Goal: Use online tool/utility: Utilize a website feature to perform a specific function

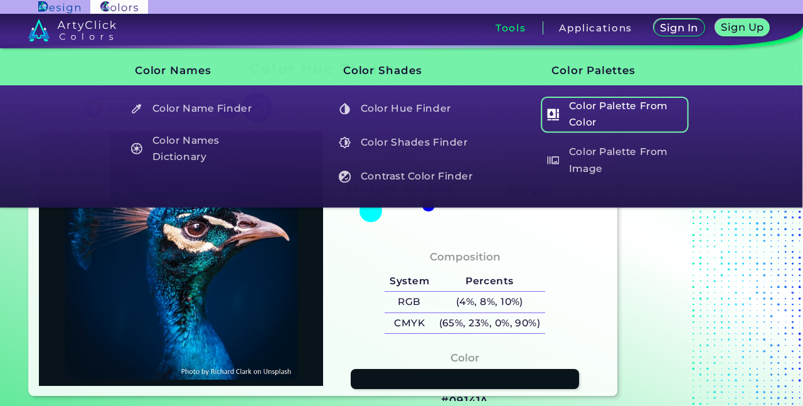
click at [611, 124] on h5 "Color Palette From Color" at bounding box center [614, 115] width 147 height 36
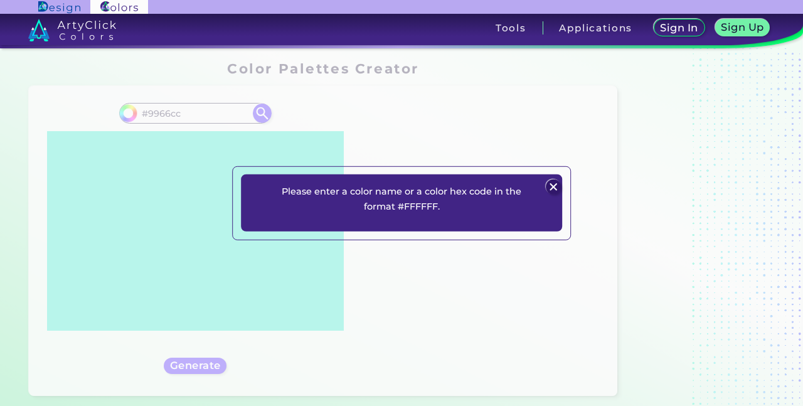
click at [552, 182] on img at bounding box center [552, 186] width 15 height 15
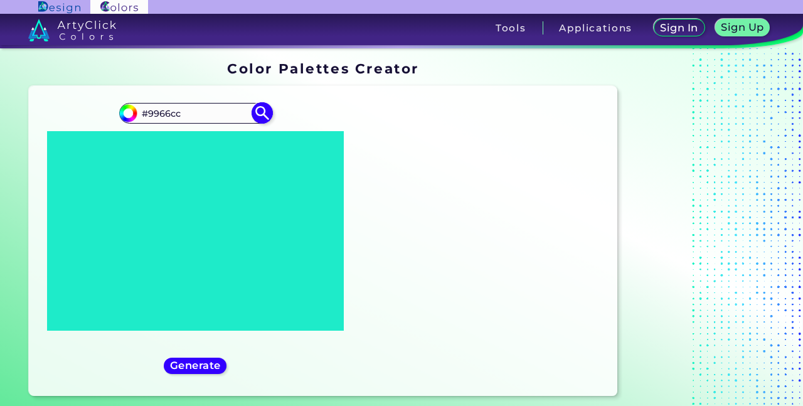
click at [191, 113] on input "#9966cc" at bounding box center [195, 113] width 117 height 17
type input "#9966CC"
type input "#9966cc"
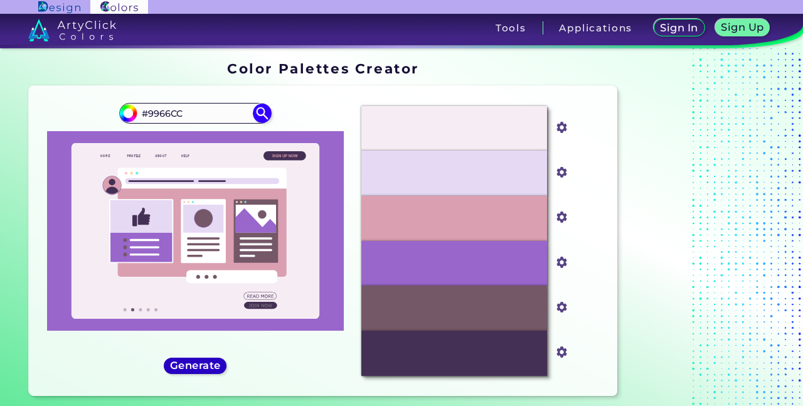
click at [216, 363] on h5 "Generate" at bounding box center [195, 365] width 46 height 9
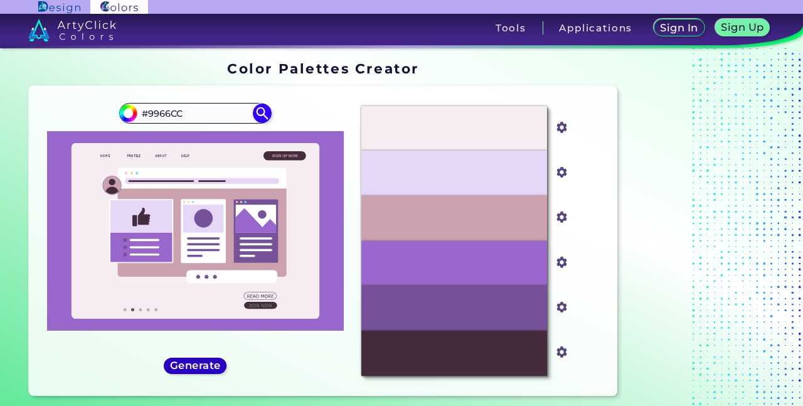
click at [182, 362] on h5 "Generate" at bounding box center [195, 365] width 46 height 9
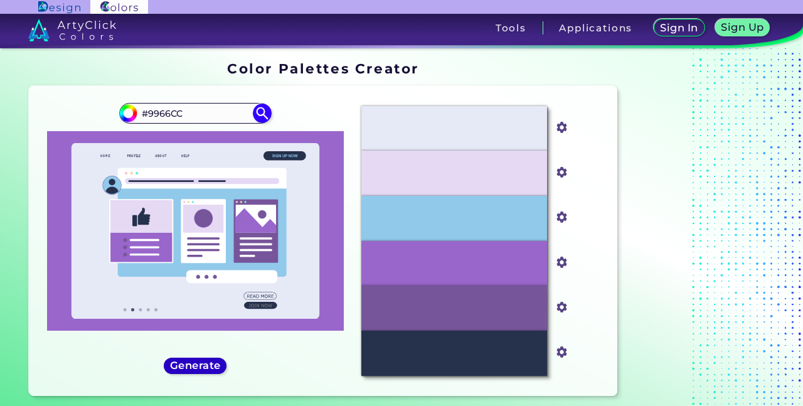
click at [193, 367] on h5 "Generate" at bounding box center [195, 365] width 46 height 9
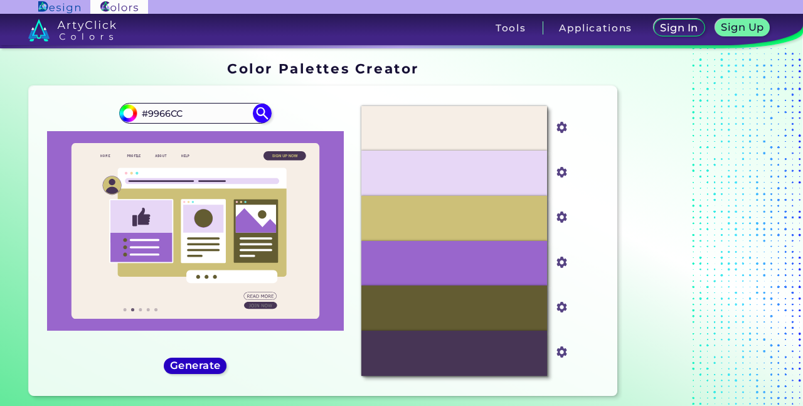
click at [192, 367] on h5 "Generate" at bounding box center [195, 365] width 46 height 9
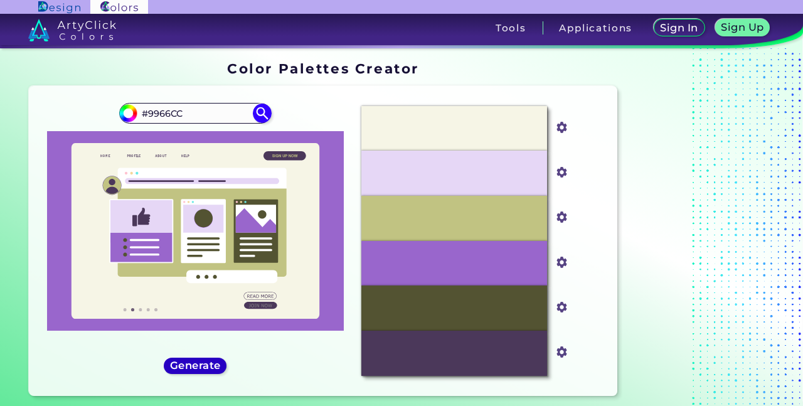
click at [192, 367] on h5 "Generate" at bounding box center [195, 365] width 46 height 9
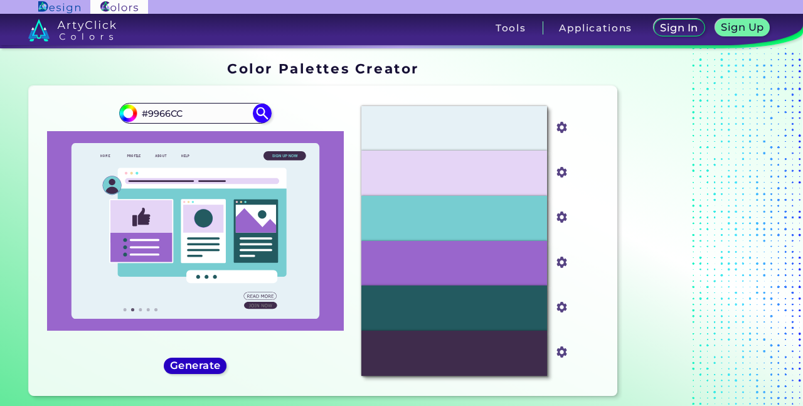
click at [192, 367] on h5 "Generate" at bounding box center [195, 365] width 46 height 9
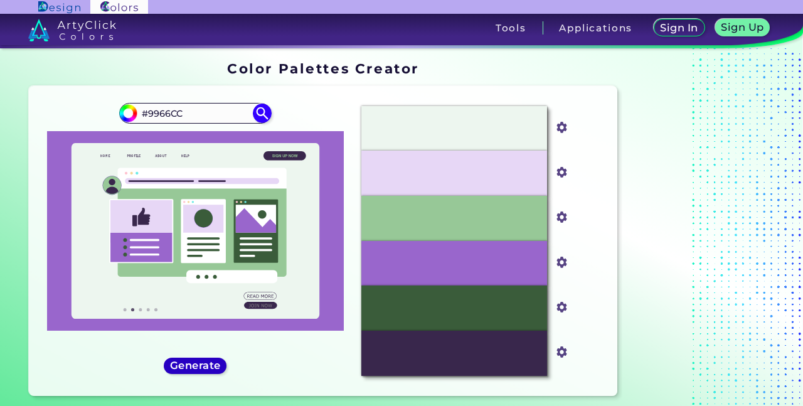
click at [192, 367] on h5 "Generate" at bounding box center [195, 365] width 46 height 9
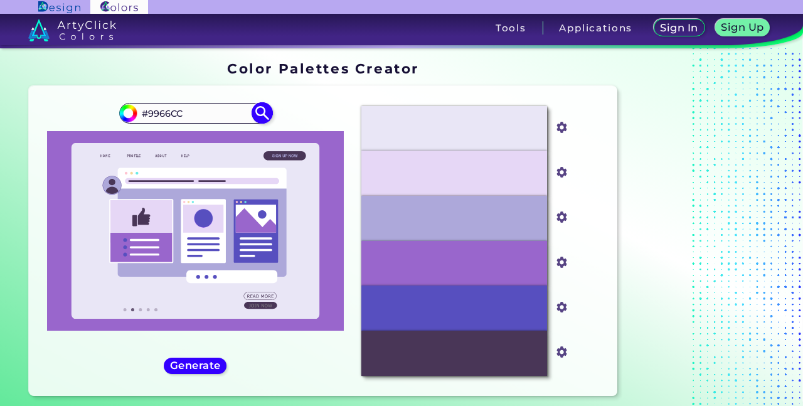
click at [169, 120] on input "#9966CC" at bounding box center [195, 113] width 117 height 17
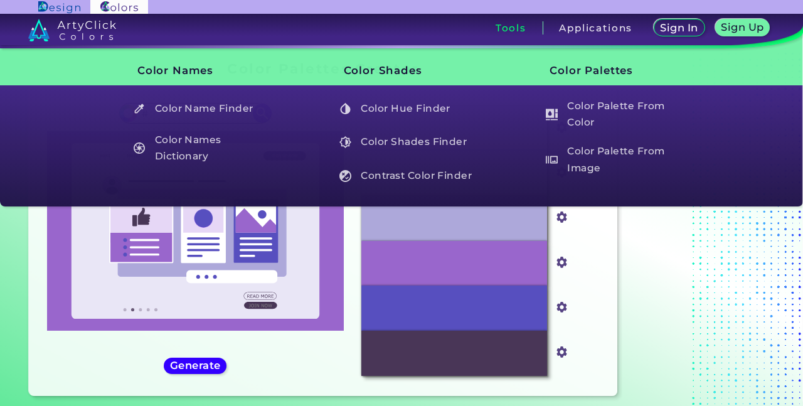
type input "#"
click at [517, 28] on h3 "Tools" at bounding box center [510, 27] width 31 height 9
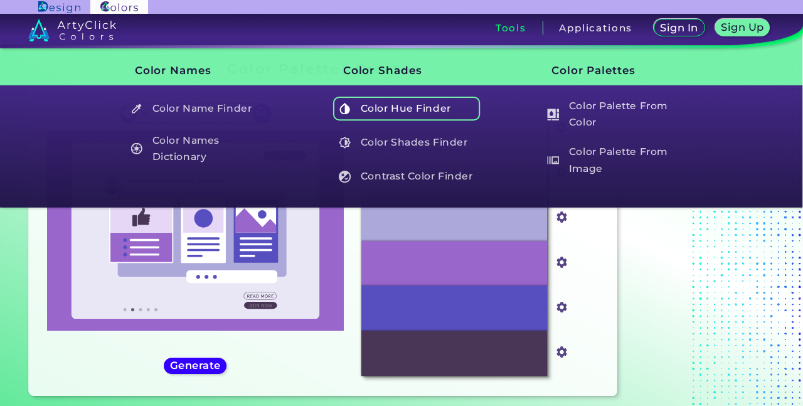
click at [376, 105] on h5 "Color Hue Finder" at bounding box center [406, 109] width 147 height 24
